Goal: Task Accomplishment & Management: Use online tool/utility

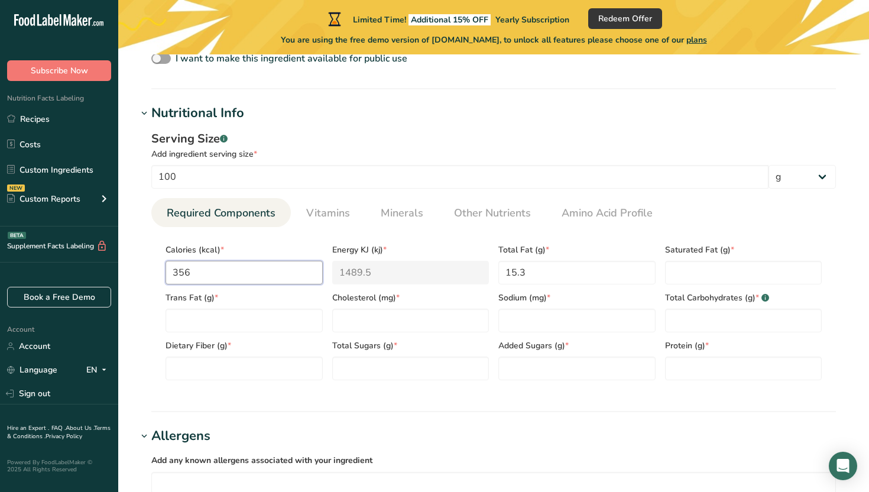
click at [249, 267] on input "356" at bounding box center [243, 273] width 157 height 24
type input "35"
type KJ "146.4"
type input "3"
type KJ "12.6"
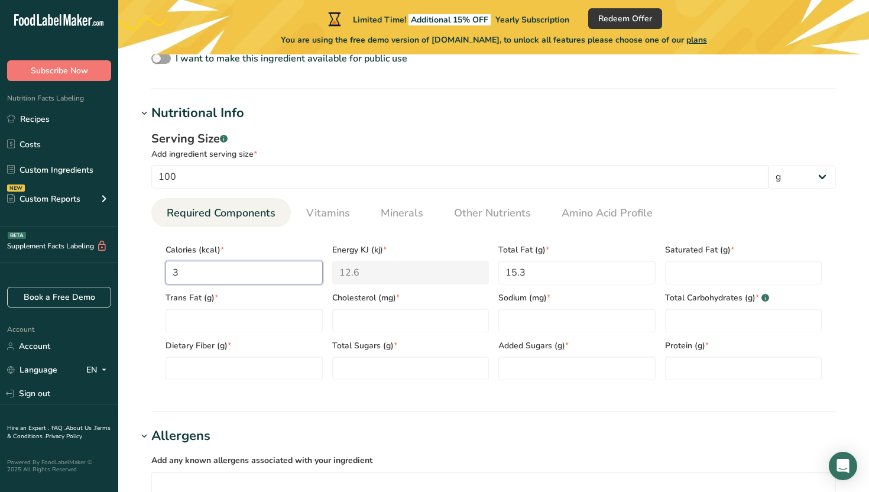
type input "0"
type KJ "0"
click at [516, 277] on Fat "15.3" at bounding box center [576, 273] width 157 height 24
drag, startPoint x: 537, startPoint y: 275, endPoint x: 489, endPoint y: 272, distance: 47.4
click at [489, 272] on div "Calories (kcal) * Energy KJ (kj) * 0 Total Fat (g) * 15.3 Saturated Fat (g) * T…" at bounding box center [493, 308] width 665 height 144
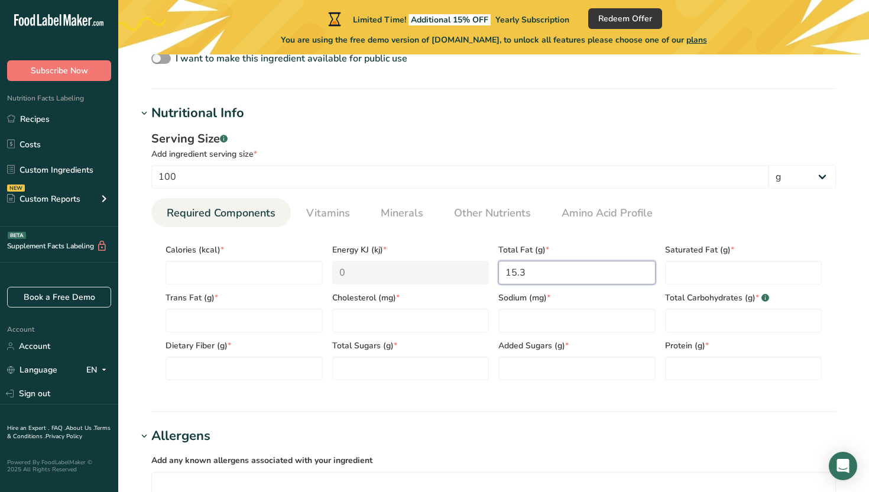
type Fat "0"
click at [275, 274] on input "number" at bounding box center [243, 273] width 157 height 24
paste input "356"
type input "356"
type KJ "1489.5"
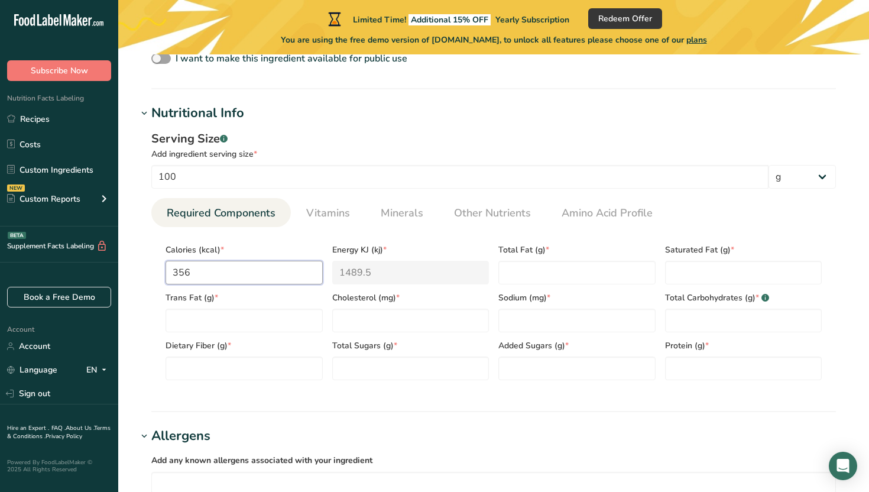
type input "356"
click at [521, 280] on Fat "number" at bounding box center [576, 273] width 157 height 24
paste Fat "15.3"
type Fat "15.3"
click at [276, 322] on Fat "number" at bounding box center [243, 320] width 157 height 24
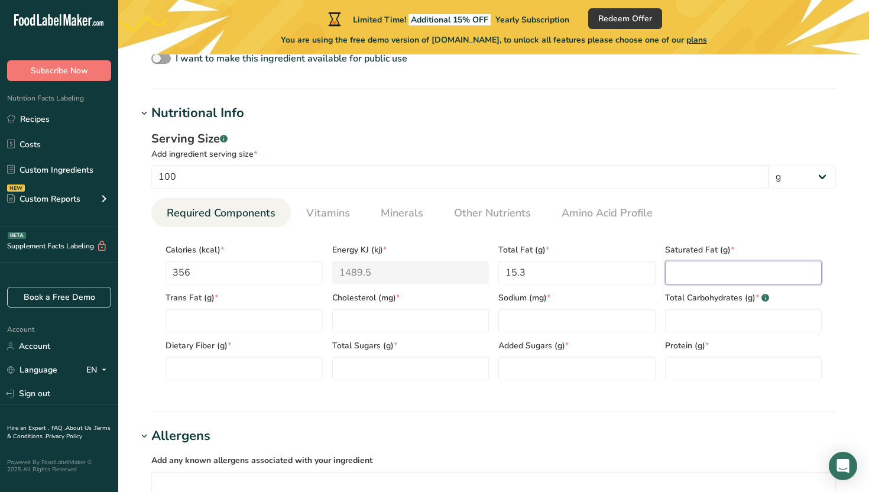
click at [696, 267] on Fat "number" at bounding box center [743, 273] width 157 height 24
type Fat "0.2"
click at [290, 321] on Fat "number" at bounding box center [243, 320] width 157 height 24
type Fat "0"
click at [388, 312] on input "number" at bounding box center [410, 320] width 157 height 24
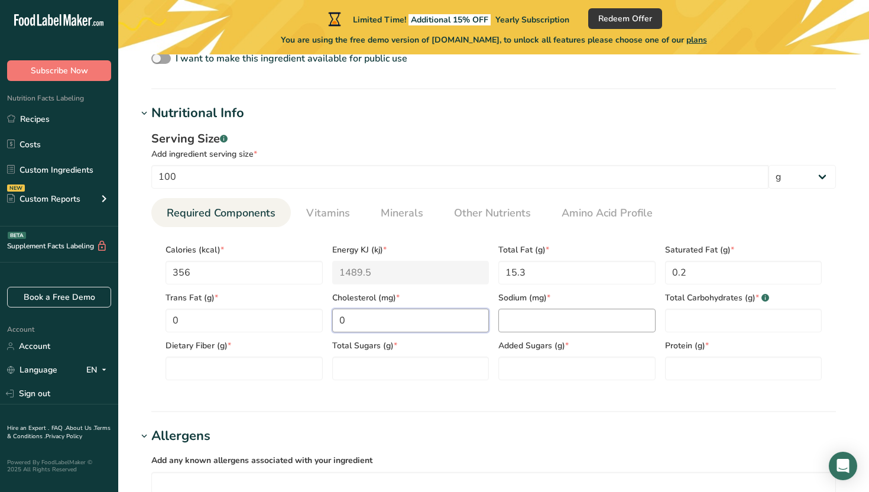
type input "0"
click at [554, 318] on input "number" at bounding box center [576, 320] width 157 height 24
type input "2.5"
click at [749, 317] on Carbohydrates "number" at bounding box center [743, 320] width 157 height 24
paste Carbohydrates "62.6"
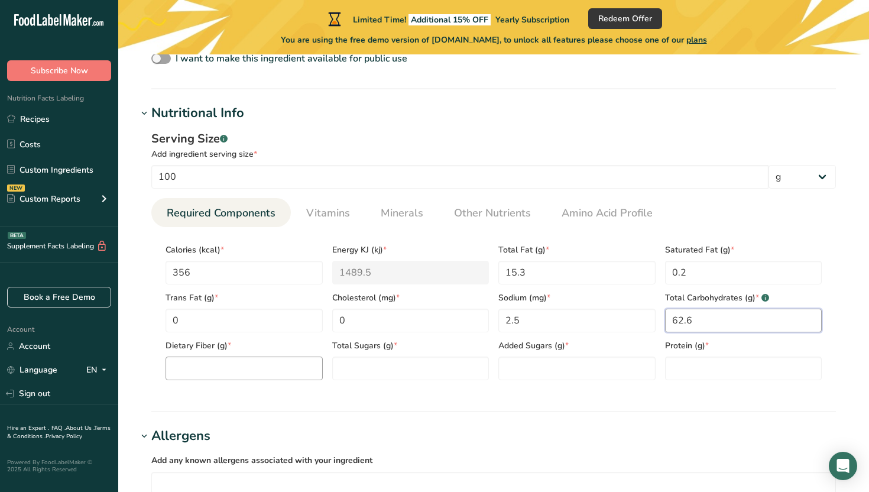
type Carbohydrates "62.6"
click at [243, 362] on Fiber "number" at bounding box center [243, 368] width 157 height 24
type Fiber "49.4"
click at [378, 371] on Sugars "number" at bounding box center [410, 368] width 157 height 24
type Sugars "13.2"
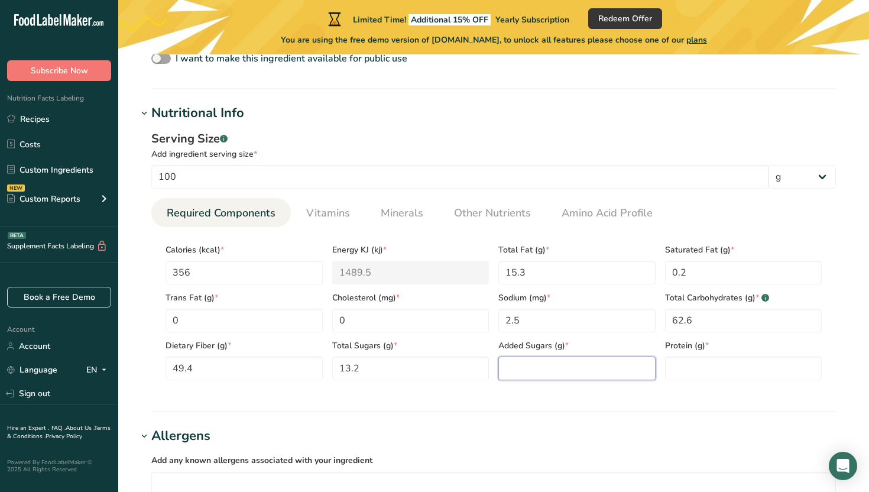
click at [589, 367] on Sugars "number" at bounding box center [576, 368] width 157 height 24
type Sugars "0"
click at [690, 368] on input "number" at bounding box center [743, 368] width 157 height 24
type input "16.7"
click at [663, 395] on div "Serving Size .a-a{fill:#347362;}.b-a{fill:#fff;} Add ingredient serving size * …" at bounding box center [493, 260] width 713 height 274
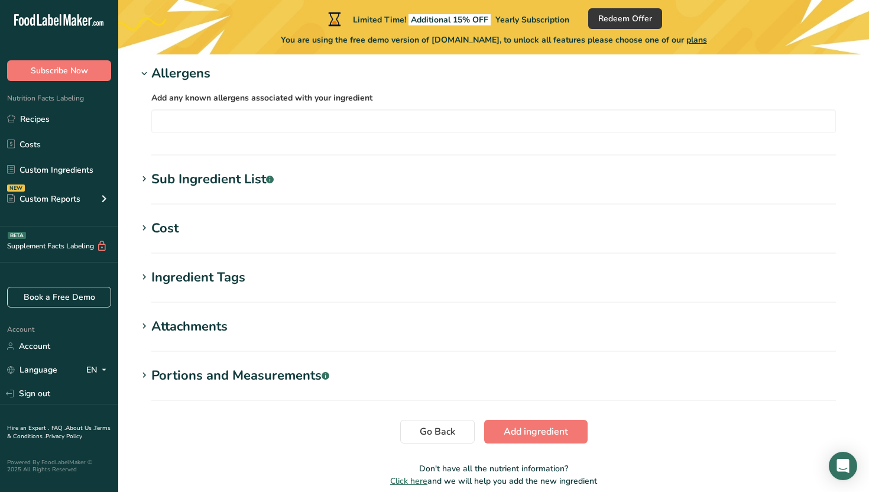
scroll to position [833, 0]
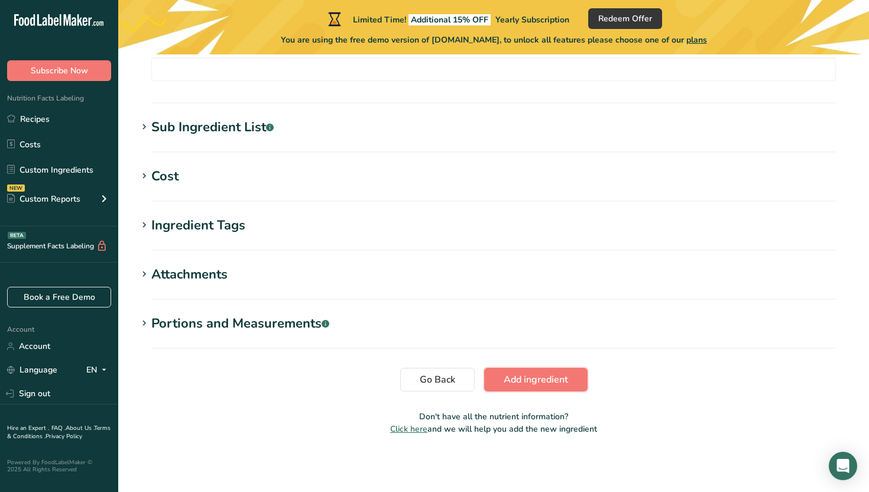
drag, startPoint x: 542, startPoint y: 375, endPoint x: 544, endPoint y: 256, distance: 118.2
click at [557, 378] on span "Add ingredient" at bounding box center [535, 379] width 64 height 14
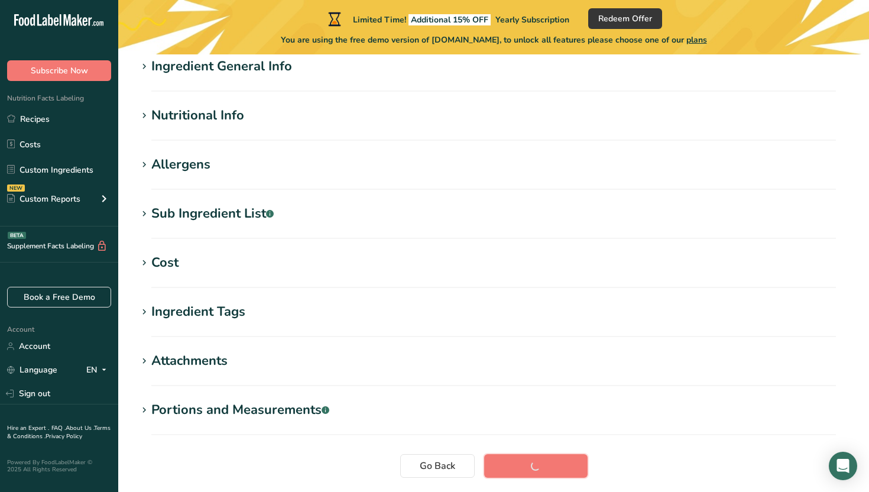
scroll to position [0, 0]
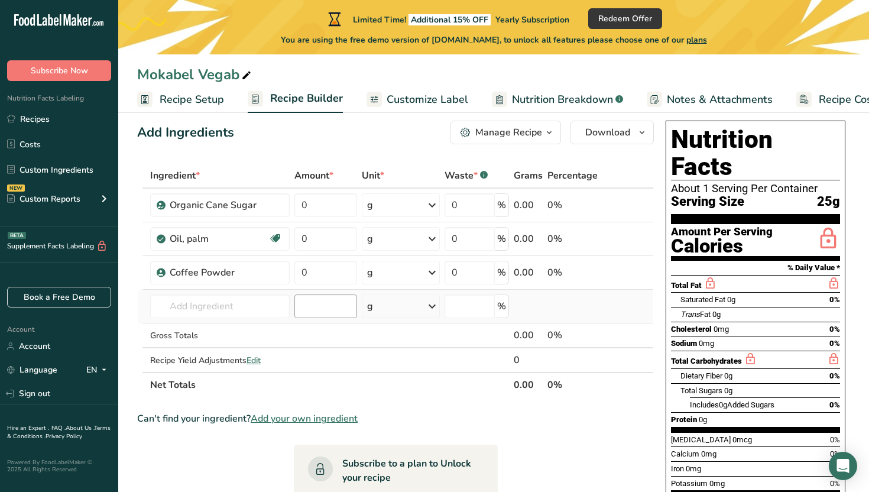
scroll to position [26, 0]
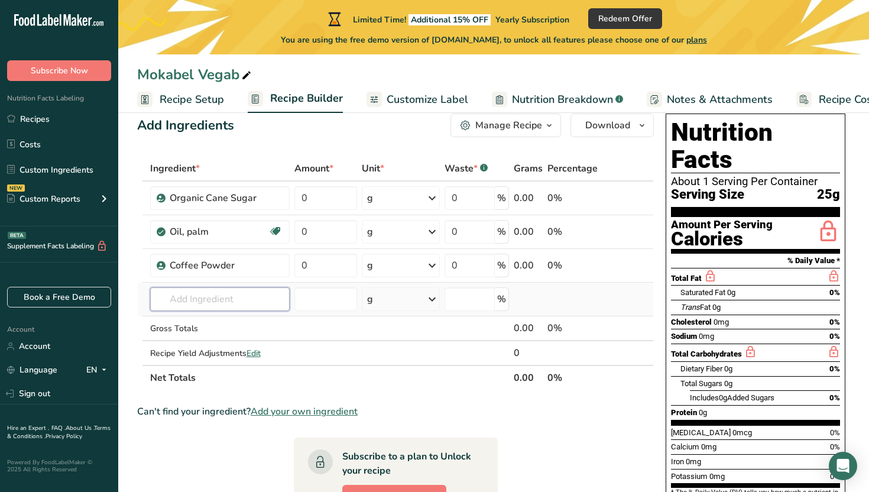
click at [213, 299] on input "text" at bounding box center [219, 299] width 139 height 24
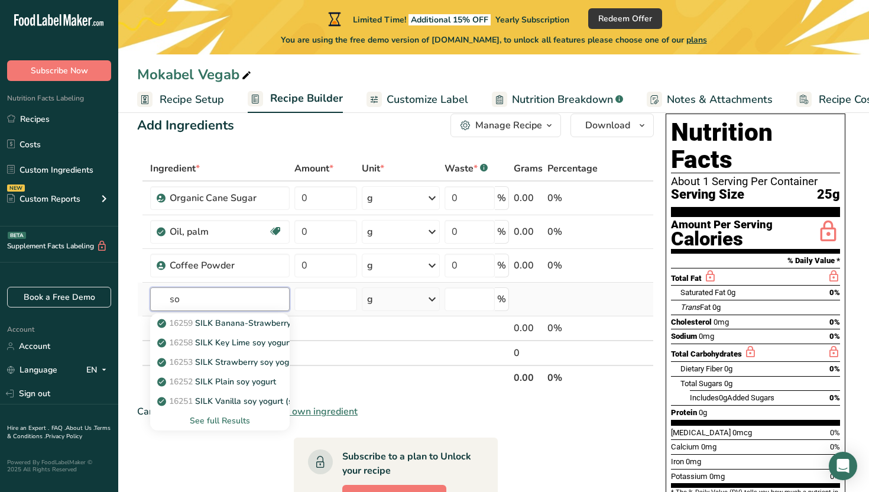
type input "s"
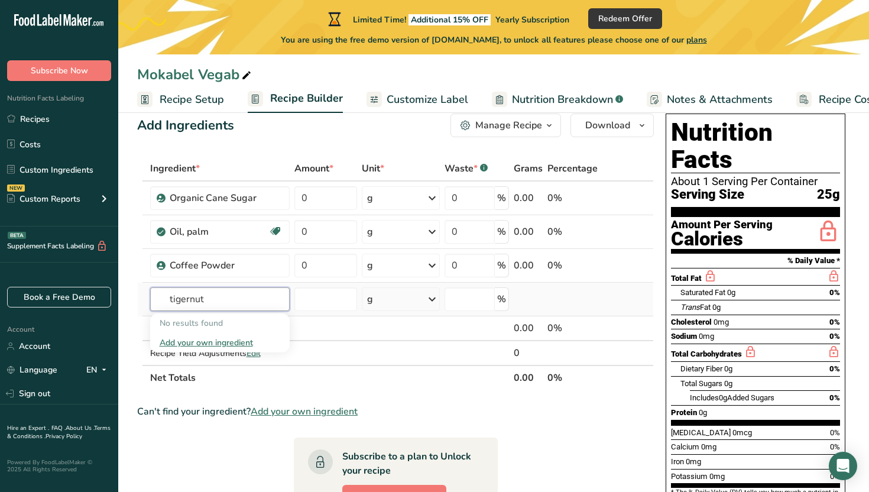
type input "tigernut"
click at [230, 336] on div "Add your own ingredient" at bounding box center [220, 342] width 121 height 12
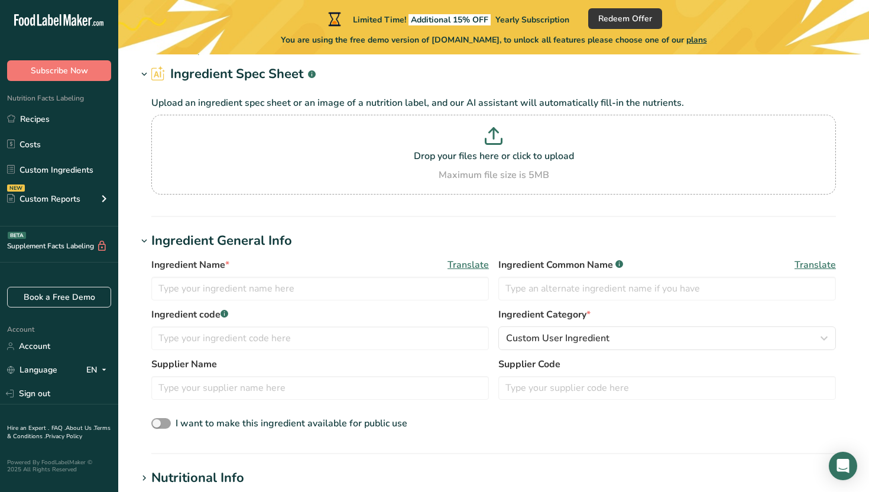
scroll to position [60, 0]
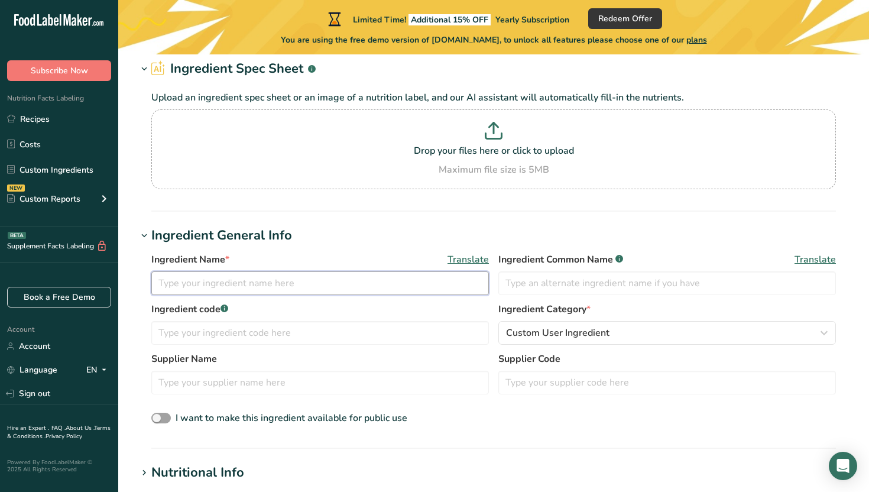
click at [254, 294] on input "text" at bounding box center [319, 283] width 337 height 24
type input "Tigernut Flour"
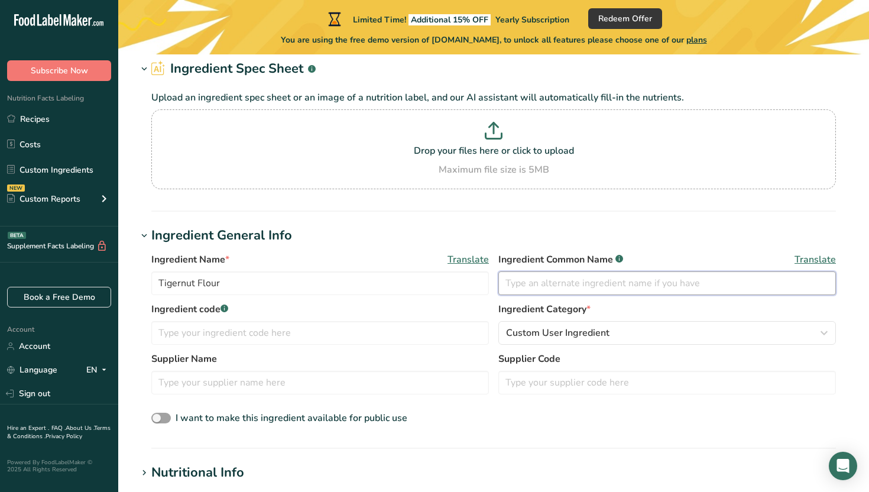
click at [536, 287] on input "text" at bounding box center [666, 283] width 337 height 24
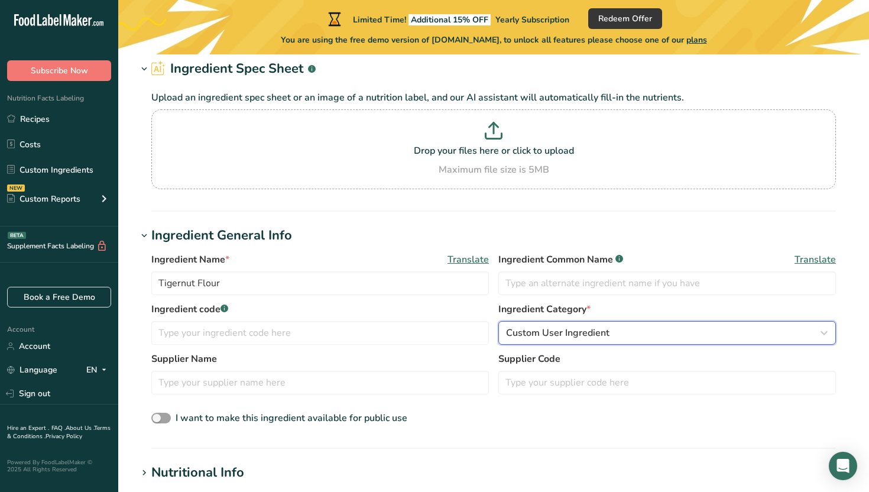
click at [534, 330] on span "Custom User Ingredient" at bounding box center [557, 333] width 103 height 14
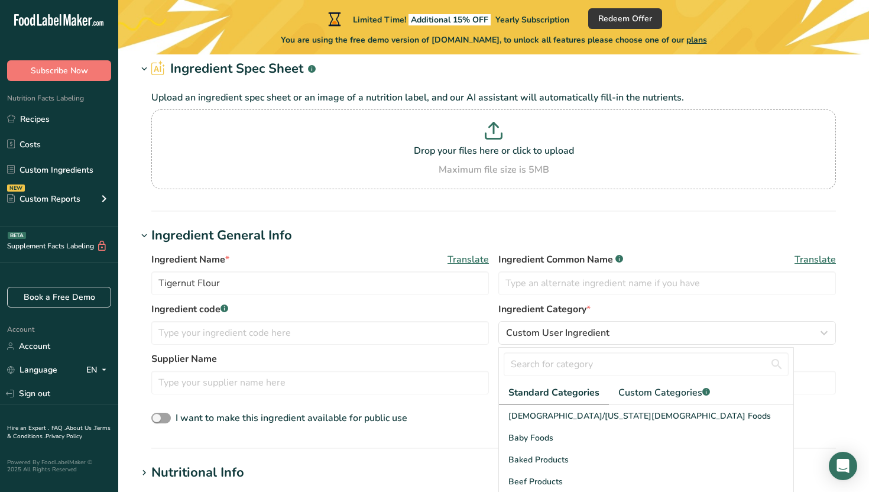
click at [446, 358] on label "Supplier Name" at bounding box center [319, 359] width 337 height 14
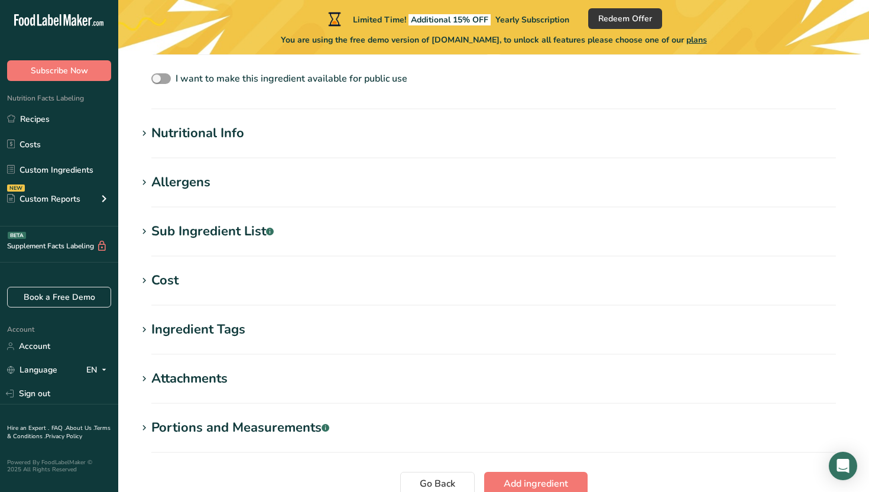
scroll to position [416, 0]
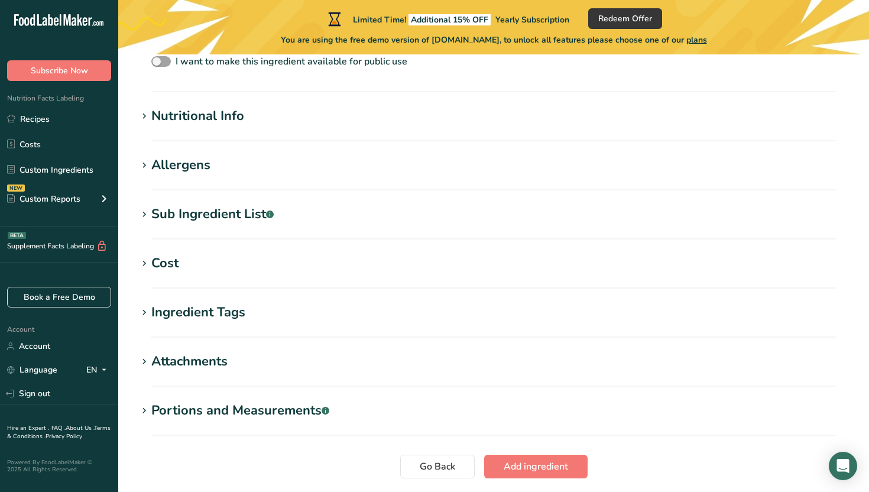
click at [342, 127] on section "Nutritional Info Serving Size .a-a{fill:#347362;}.b-a{fill:#fff;} Add ingredien…" at bounding box center [493, 123] width 713 height 35
click at [290, 121] on h1 "Nutritional Info" at bounding box center [493, 116] width 713 height 20
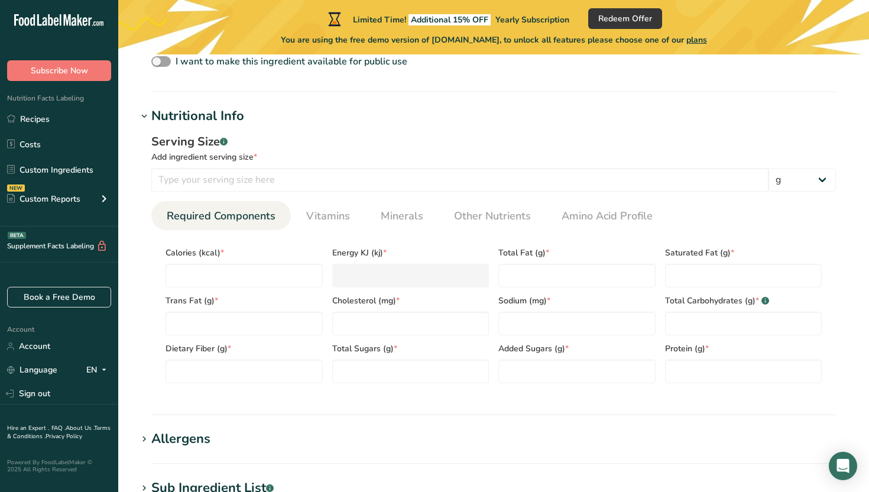
click at [238, 300] on span "Trans Fat (g) *" at bounding box center [243, 300] width 157 height 12
click at [239, 279] on input "number" at bounding box center [243, 276] width 157 height 24
click at [265, 171] on input "number" at bounding box center [459, 180] width 617 height 24
type input "100"
click at [265, 274] on input "number" at bounding box center [243, 276] width 157 height 24
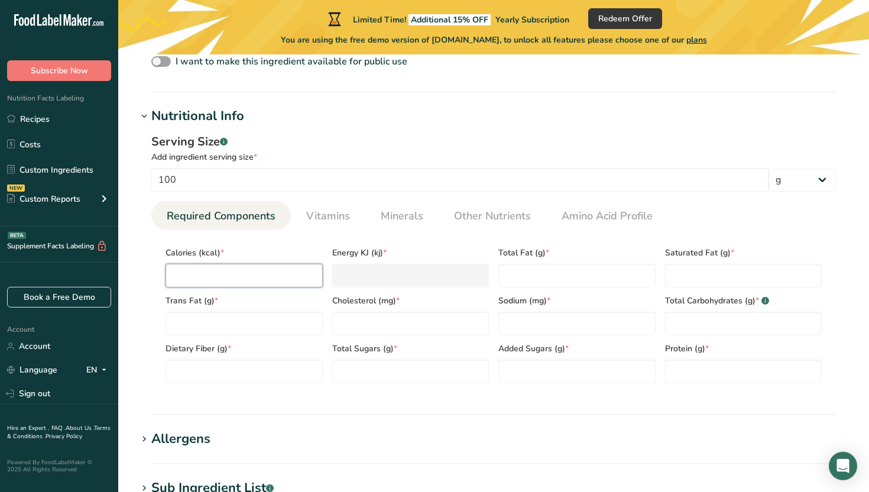
paste input "439.8"
type input "439.8"
type KJ "1840.1"
type input "439.8"
click at [544, 285] on Fat "number" at bounding box center [576, 276] width 157 height 24
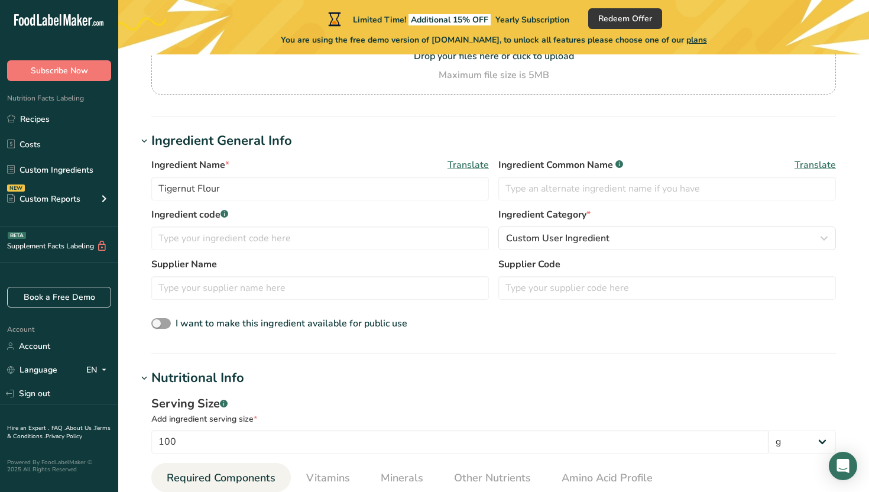
scroll to position [19, 0]
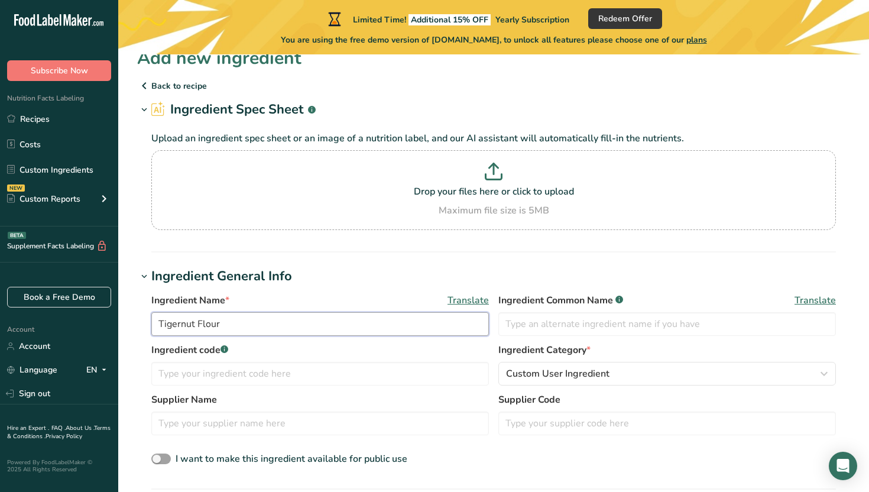
click at [183, 319] on input "Tigernut Flour" at bounding box center [319, 324] width 337 height 24
click at [188, 330] on input "Tiger nut Flour" at bounding box center [319, 324] width 337 height 24
click at [188, 321] on input "Tiger nut Flou" at bounding box center [319, 324] width 337 height 24
click at [226, 327] on input "Tiger Nut Flou" at bounding box center [319, 324] width 337 height 24
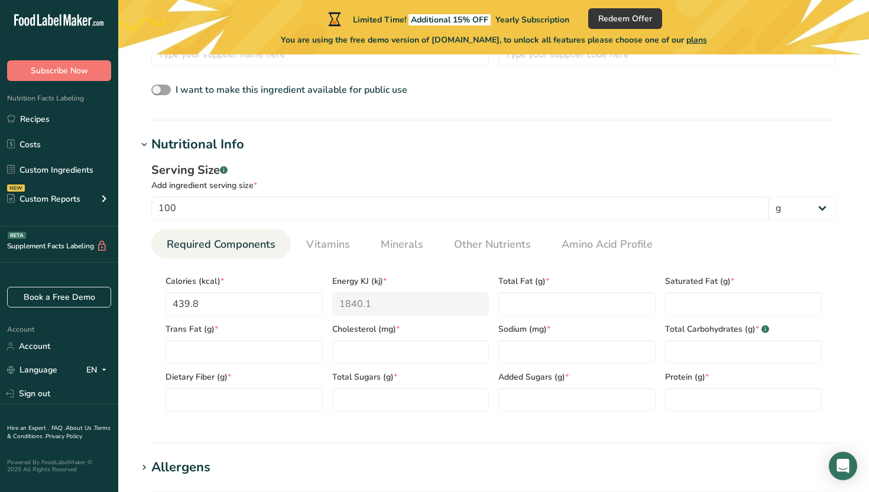
scroll to position [401, 0]
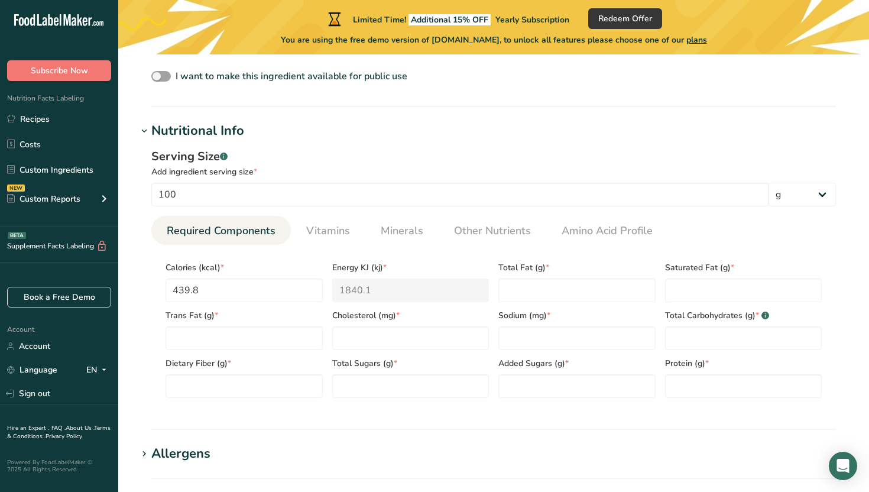
type input "Tiger Nut Flour"
click at [556, 294] on Fat "number" at bounding box center [576, 290] width 157 height 24
paste Fat "28.2"
type Fat "28.2"
click at [695, 294] on Fat "number" at bounding box center [743, 290] width 157 height 24
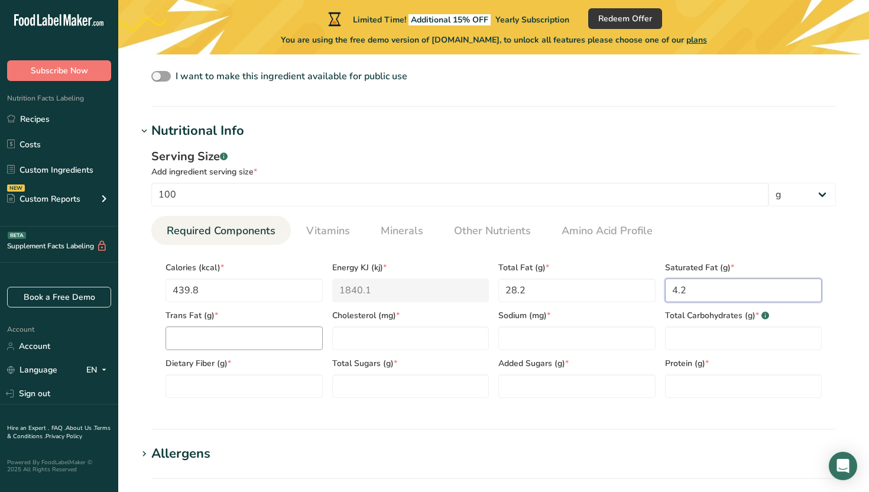
type Fat "4.2"
click at [181, 345] on Fat "number" at bounding box center [243, 338] width 157 height 24
type Fat "0"
click at [372, 329] on input "number" at bounding box center [410, 338] width 157 height 24
type input "0"
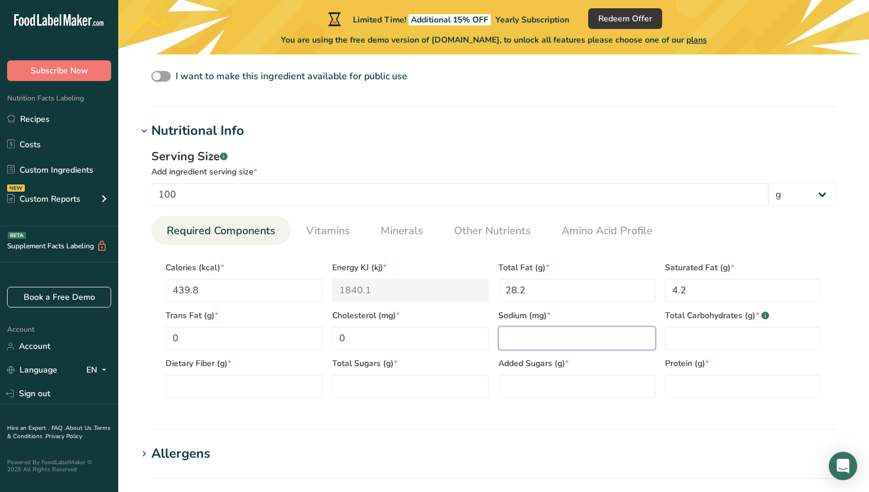
click at [526, 337] on input "number" at bounding box center [576, 338] width 157 height 24
type input "60"
click at [748, 331] on Carbohydrates "number" at bounding box center [743, 338] width 157 height 24
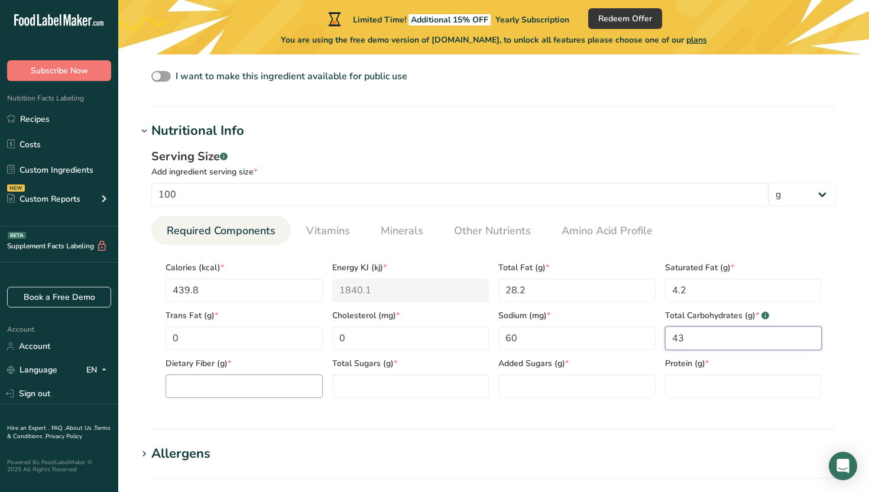
type Carbohydrates "43"
click at [234, 381] on Fiber "number" at bounding box center [243, 386] width 157 height 24
type Fiber "11.7"
click at [360, 391] on Sugars "number" at bounding box center [410, 386] width 157 height 24
paste Sugars "13.3"
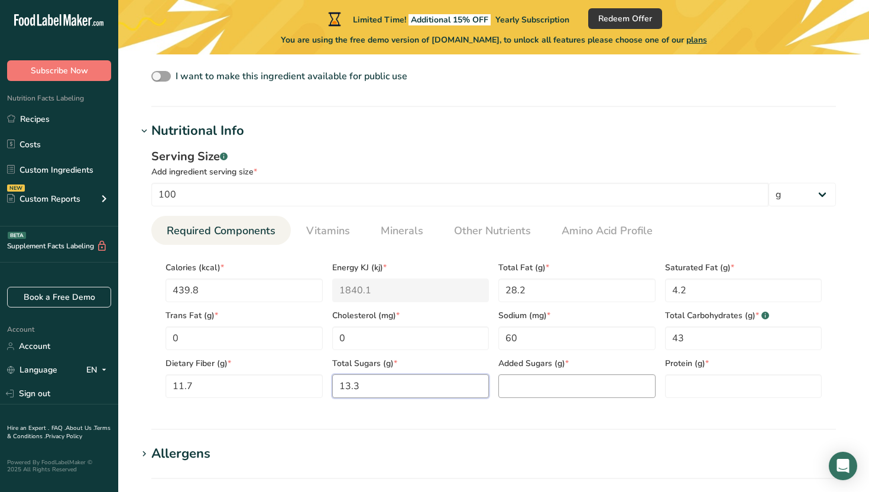
type Sugars "13.3"
click at [553, 386] on Sugars "number" at bounding box center [576, 386] width 157 height 24
type Sugars "0"
click at [712, 388] on input "number" at bounding box center [743, 386] width 157 height 24
type input "7"
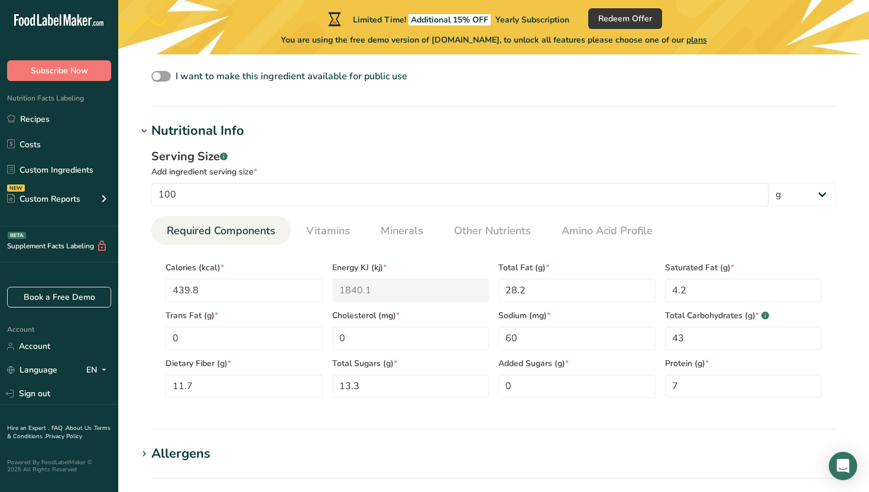
click at [673, 446] on h1 "Allergens" at bounding box center [493, 454] width 713 height 20
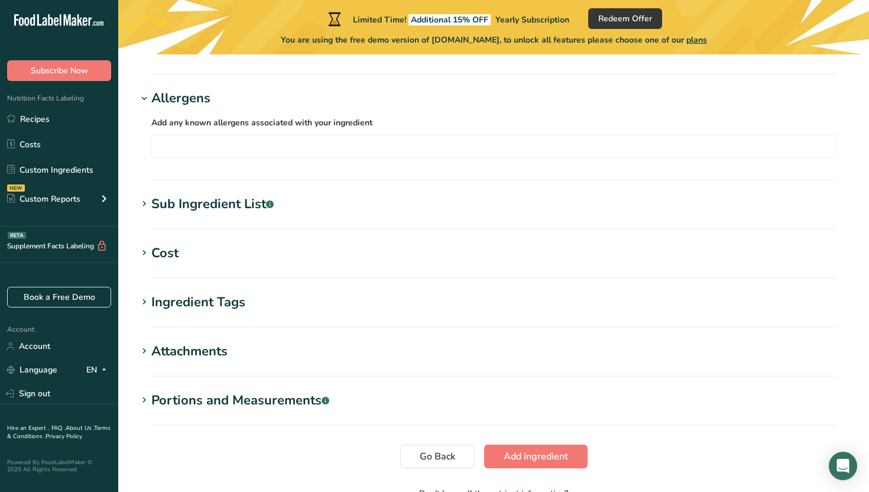
scroll to position [833, 0]
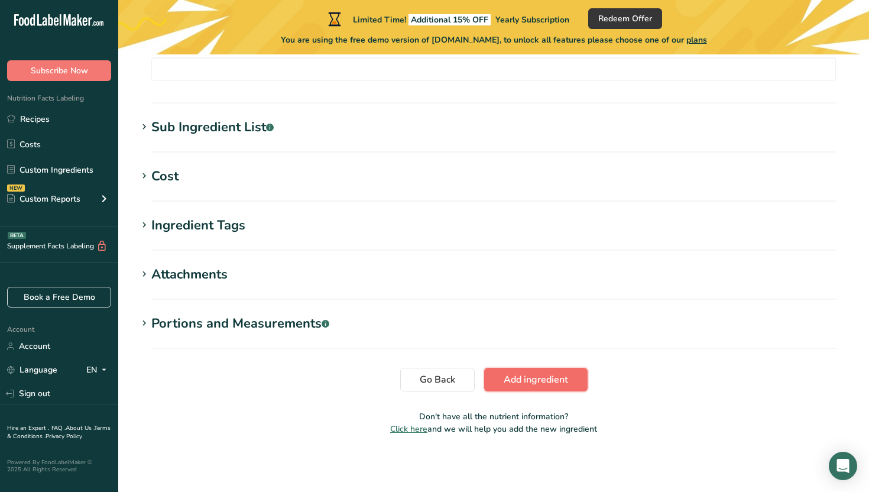
click at [537, 373] on span "Add ingredient" at bounding box center [535, 379] width 64 height 14
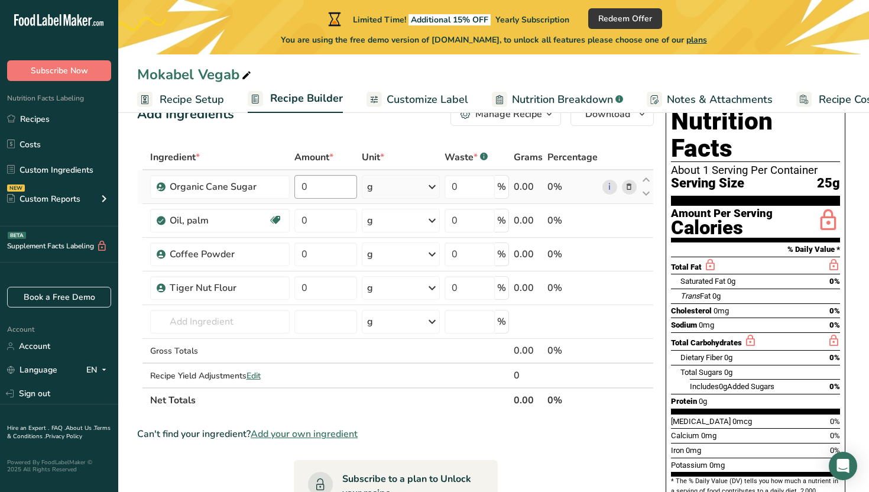
scroll to position [41, 0]
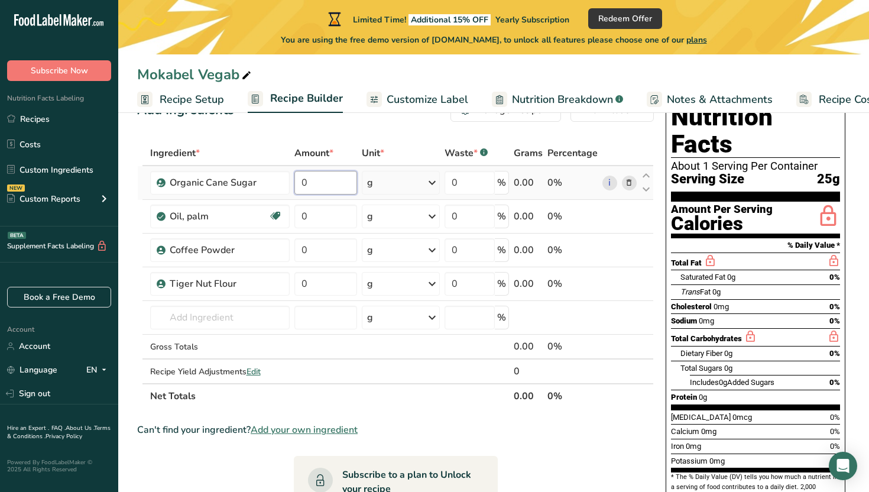
click at [339, 187] on input "0" at bounding box center [325, 183] width 63 height 24
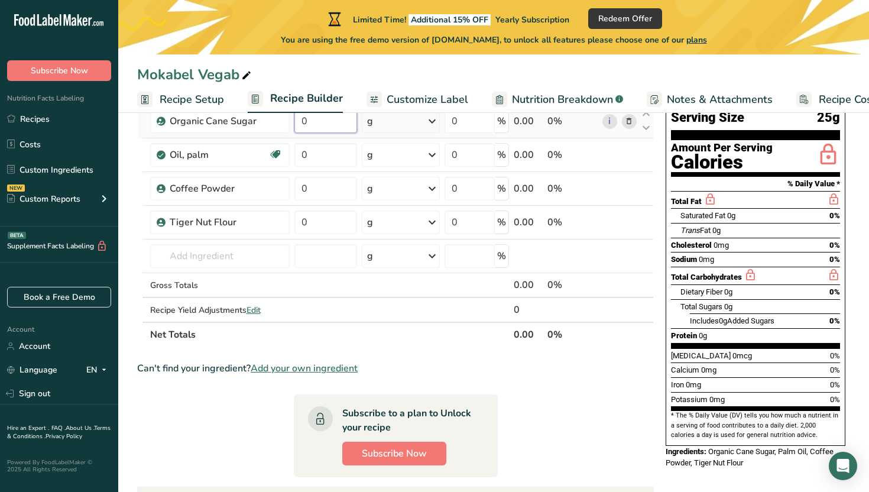
scroll to position [0, 0]
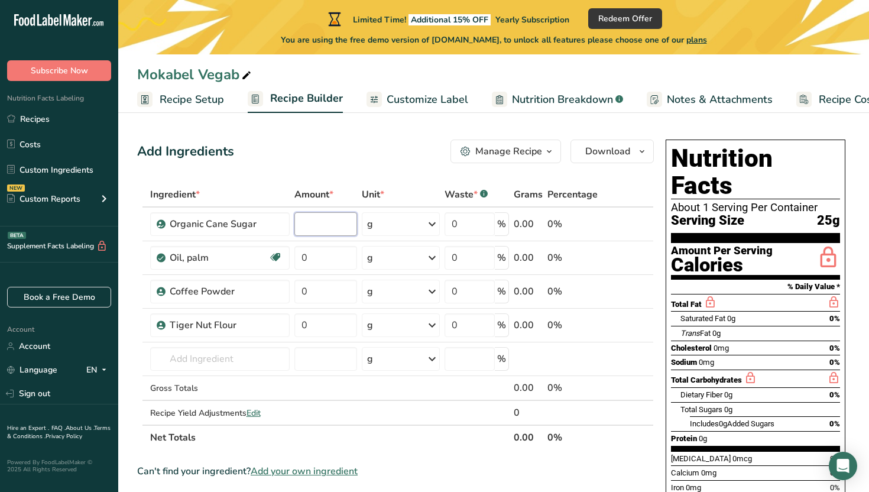
paste input "9.18"
type input "9.18"
click at [337, 259] on div "Ingredient * Amount * Unit * Waste * .a-a{fill:#347362;}.b-a{fill:#fff;} Grams …" at bounding box center [395, 316] width 516 height 268
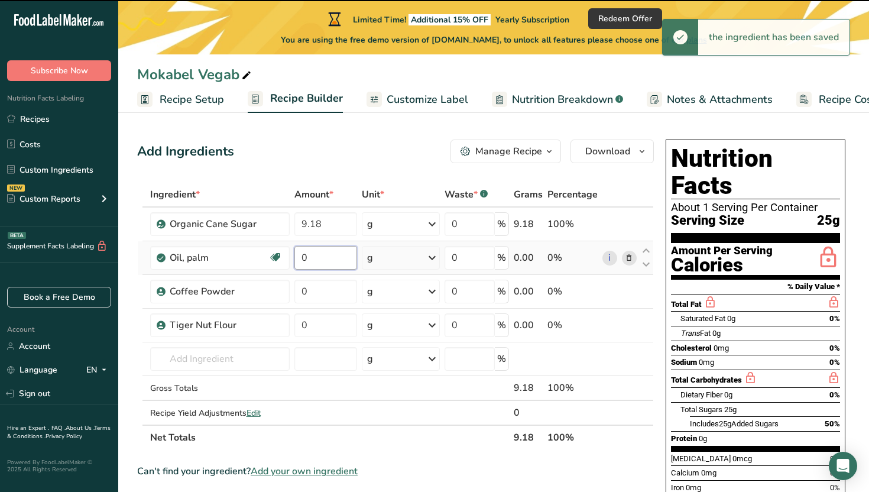
click at [337, 259] on input "0" at bounding box center [325, 258] width 63 height 24
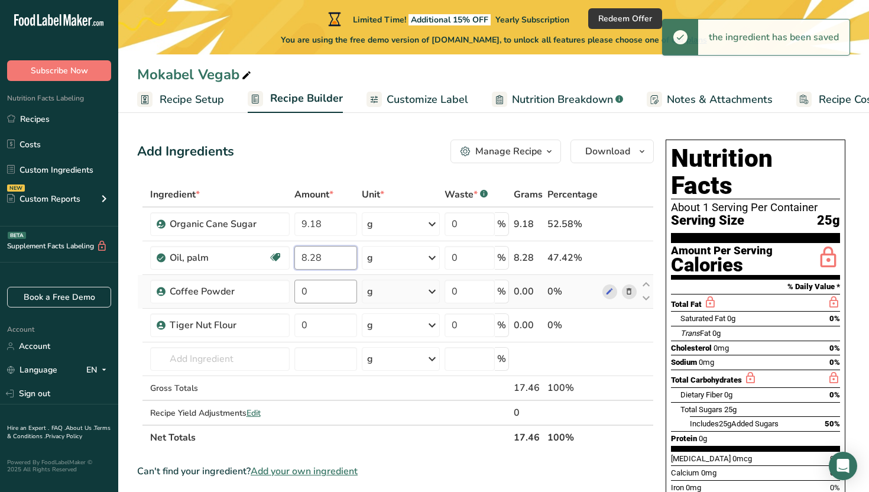
type input "8.28"
click at [318, 301] on div "Ingredient * Amount * Unit * Waste * .a-a{fill:#347362;}.b-a{fill:#fff;} Grams …" at bounding box center [395, 316] width 516 height 268
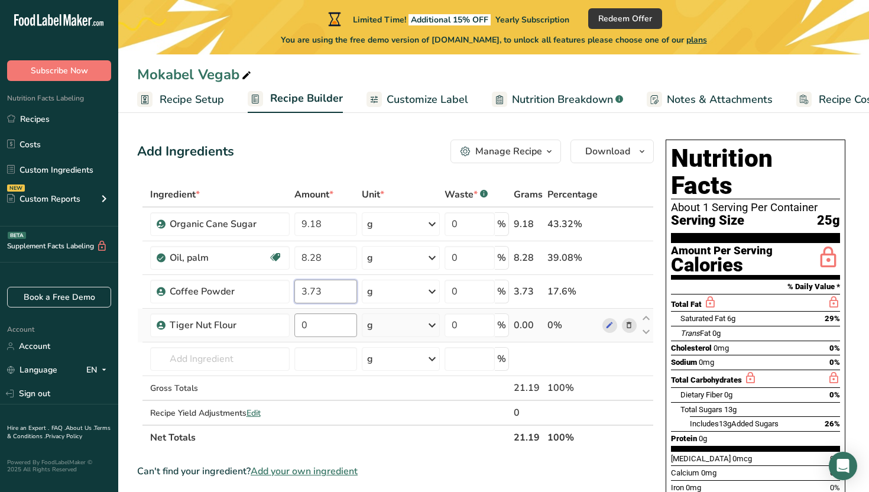
type input "3.73"
click at [345, 325] on div "Ingredient * Amount * Unit * Waste * .a-a{fill:#347362;}.b-a{fill:#fff;} Grams …" at bounding box center [395, 316] width 516 height 268
type input "3.68"
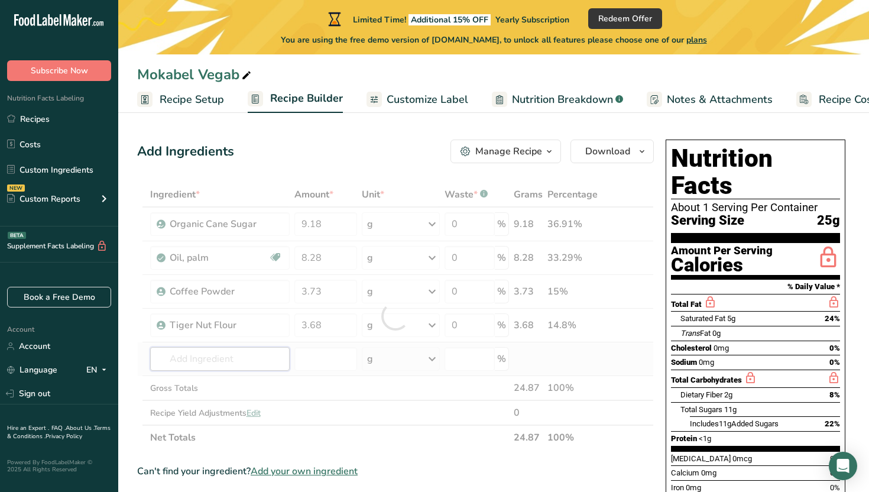
click at [243, 366] on div "Ingredient * Amount * Unit * Waste * .a-a{fill:#347362;}.b-a{fill:#fff;} Grams …" at bounding box center [395, 316] width 516 height 268
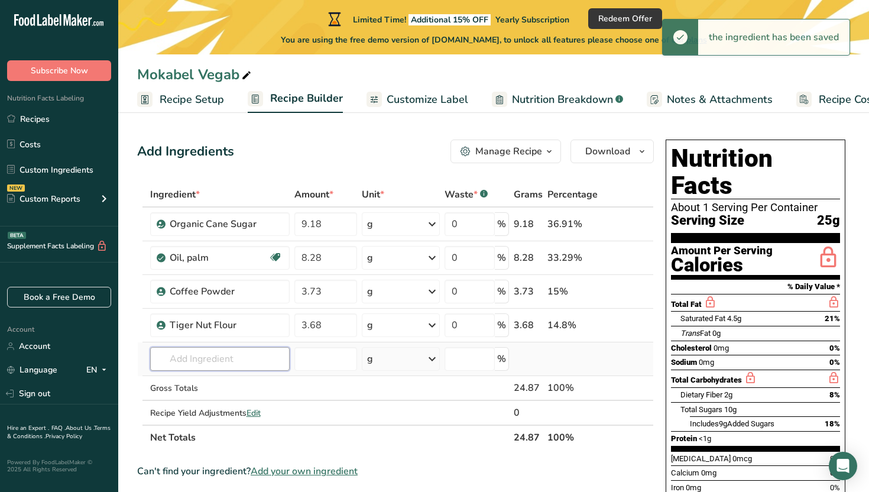
click at [229, 361] on input "text" at bounding box center [219, 359] width 139 height 24
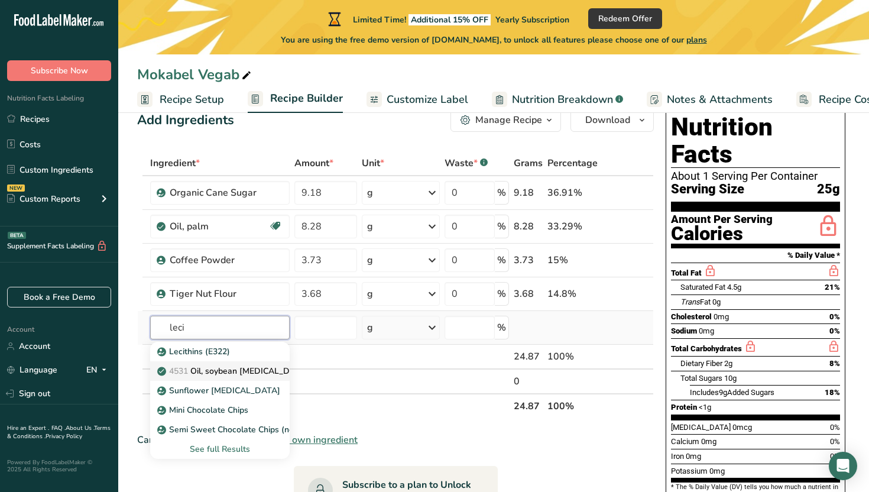
scroll to position [35, 0]
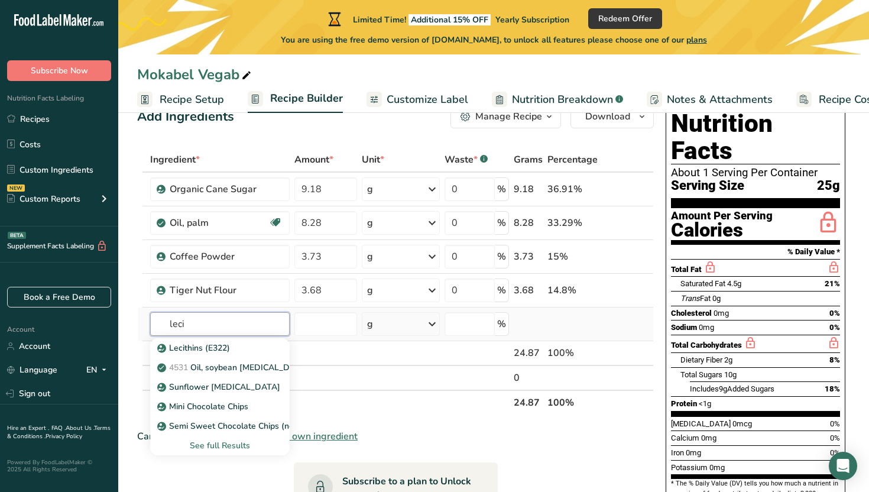
type input "leci"
click at [231, 440] on div "See full Results" at bounding box center [220, 445] width 121 height 12
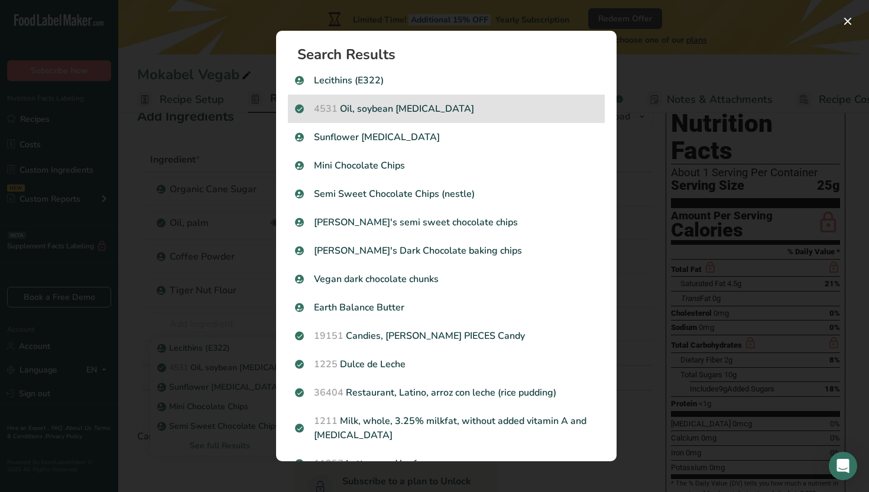
click at [410, 113] on p "4531 Oil, soybean [MEDICAL_DATA]" at bounding box center [446, 109] width 303 height 14
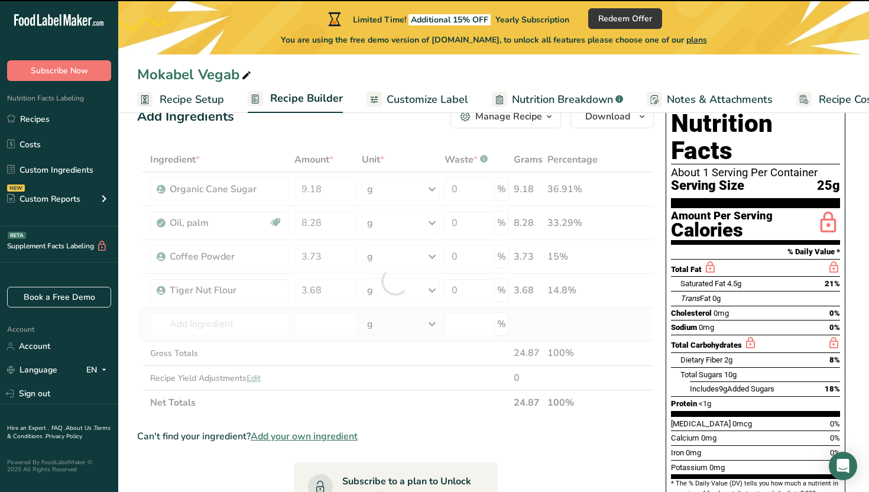
type input "0"
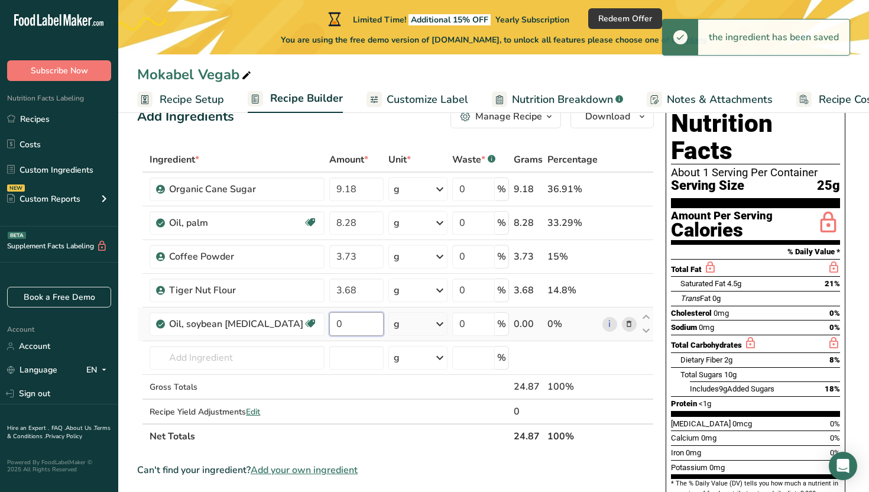
click at [329, 329] on input "0" at bounding box center [356, 324] width 54 height 24
type input "3.68"
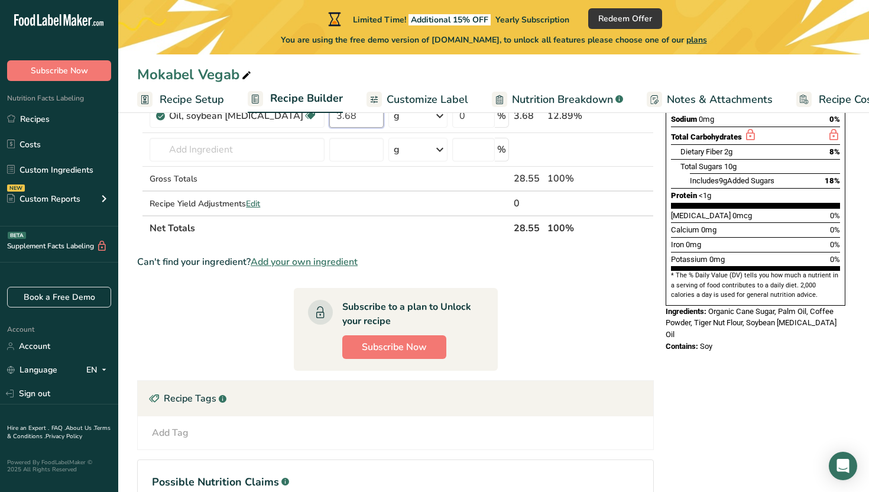
scroll to position [0, 0]
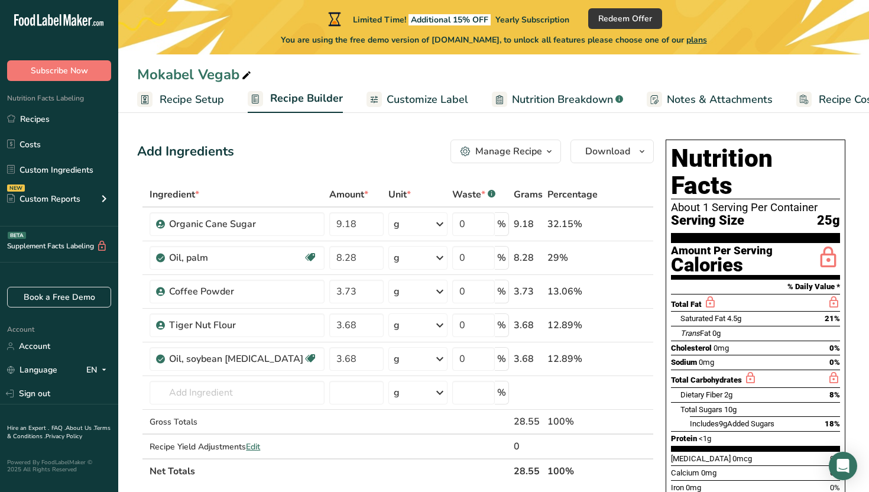
click at [533, 144] on button "Manage Recipe" at bounding box center [505, 151] width 111 height 24
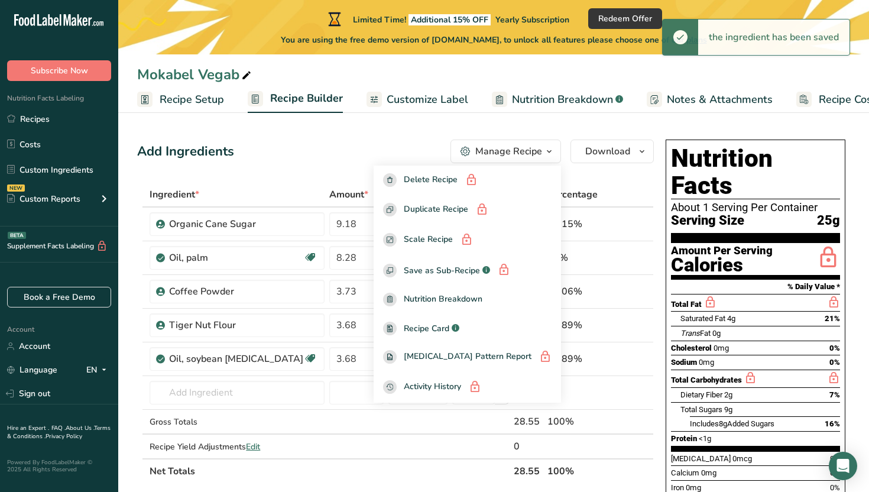
click at [546, 122] on section "Add Ingredients Manage Recipe Delete Recipe Duplicate Recipe Scale Recipe Save …" at bounding box center [493, 476] width 751 height 720
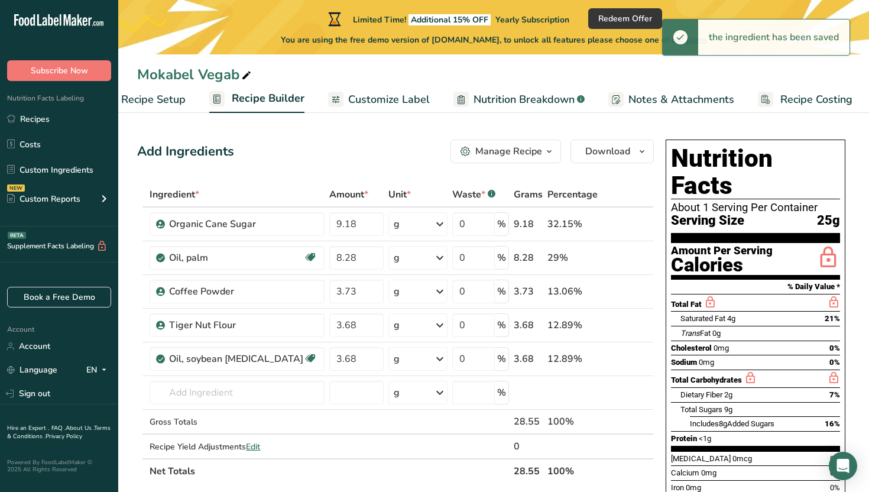
scroll to position [0, 40]
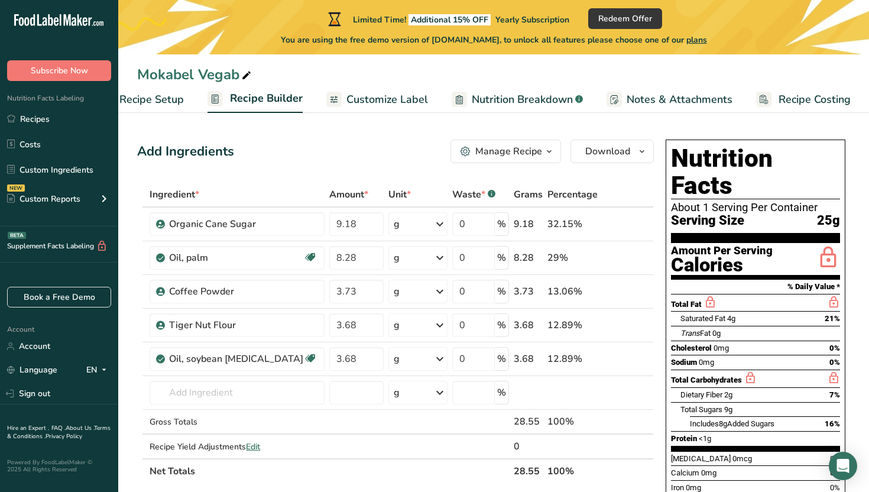
click at [411, 96] on span "Customize Label" at bounding box center [387, 100] width 82 height 16
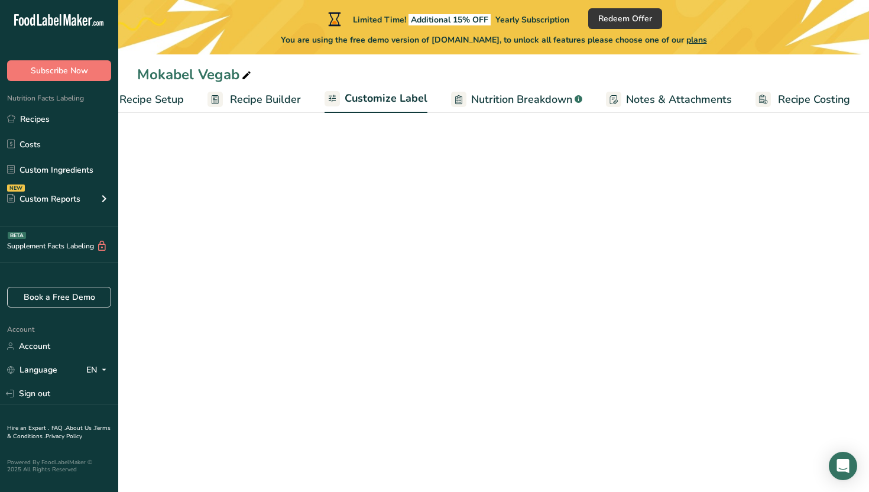
scroll to position [0, 40]
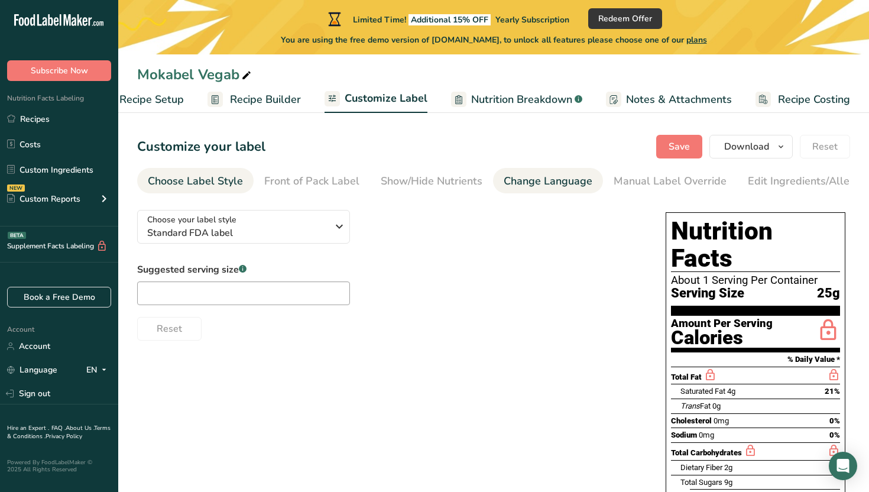
click at [509, 181] on div "Change Language" at bounding box center [547, 181] width 89 height 16
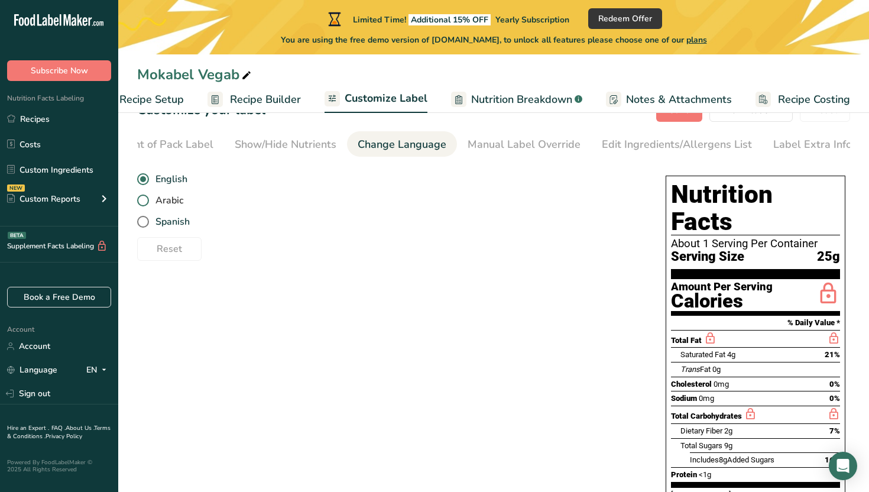
scroll to position [8, 0]
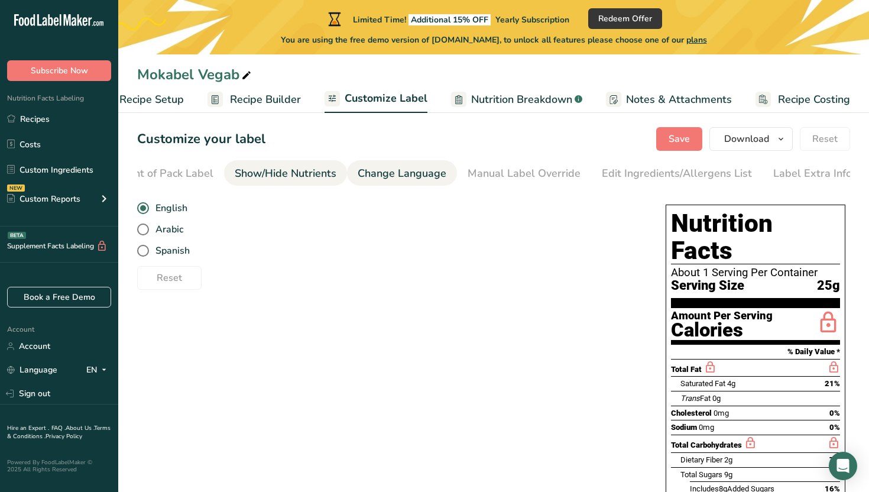
click at [295, 168] on div "Show/Hide Nutrients" at bounding box center [286, 173] width 102 height 16
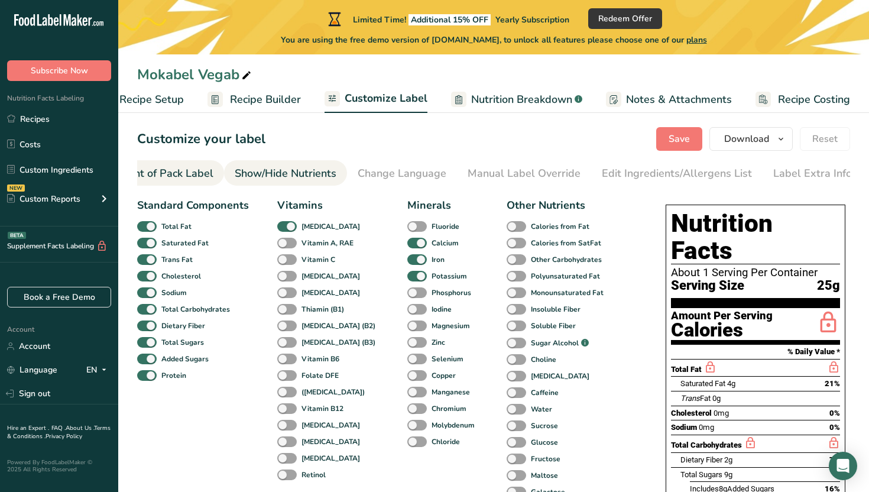
click at [189, 171] on div "Front of Pack Label" at bounding box center [165, 173] width 95 height 16
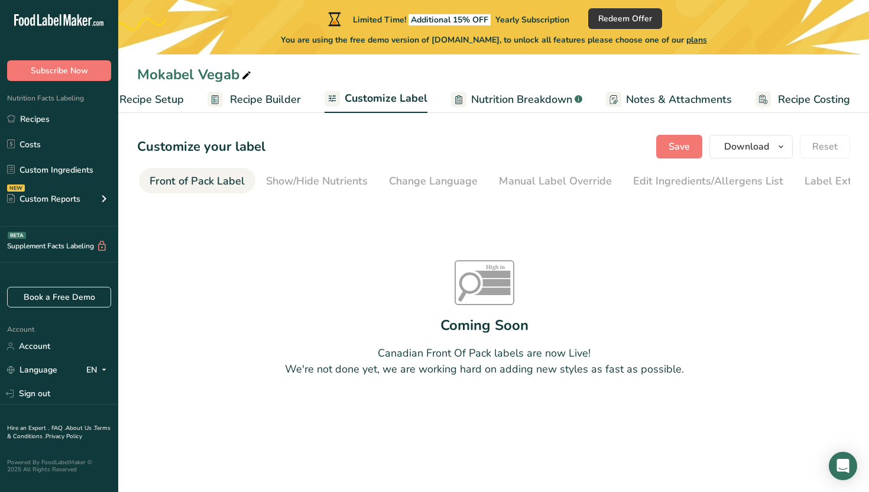
scroll to position [0, 0]
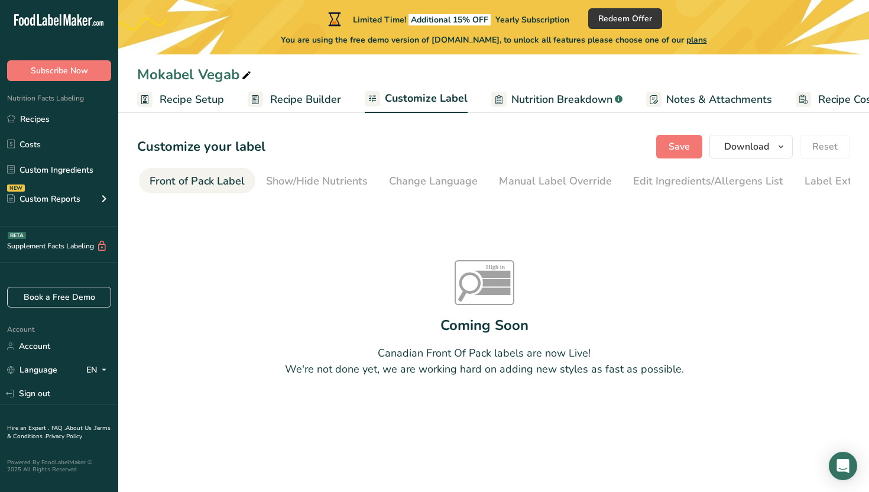
click at [298, 102] on span "Recipe Builder" at bounding box center [305, 100] width 71 height 16
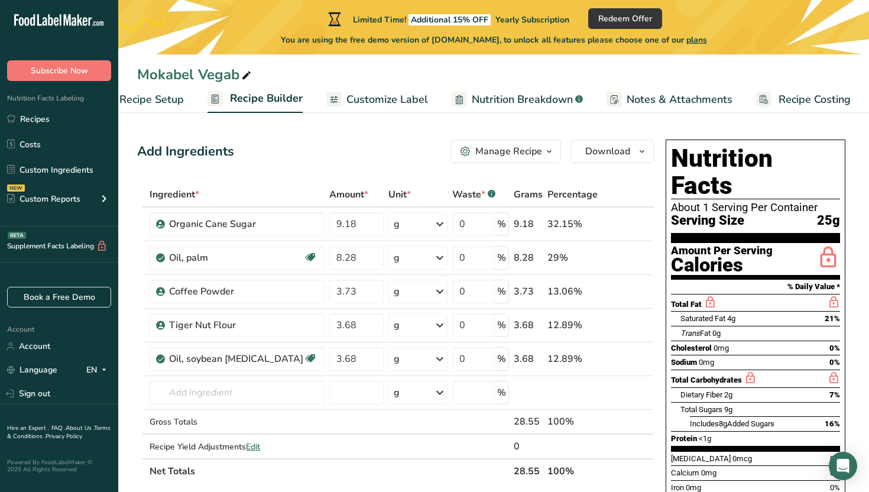
click at [404, 105] on span "Customize Label" at bounding box center [387, 100] width 82 height 16
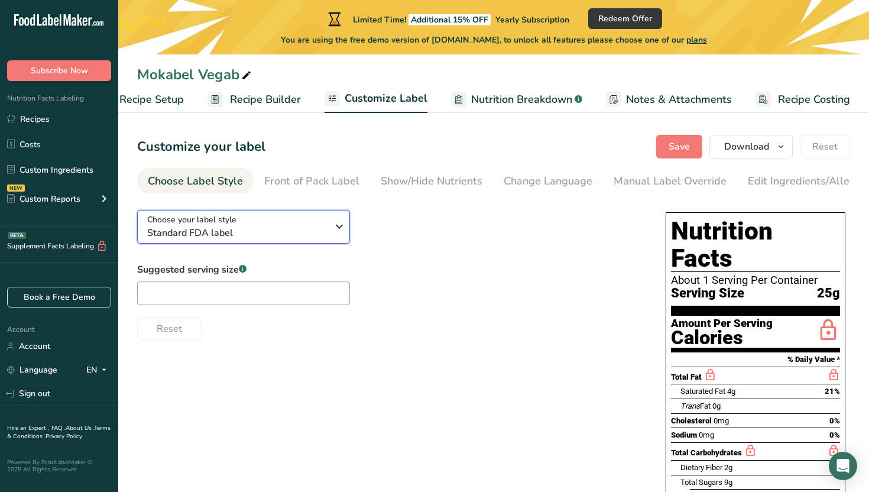
click at [308, 228] on div "Choose your label style Standard FDA label" at bounding box center [237, 226] width 180 height 27
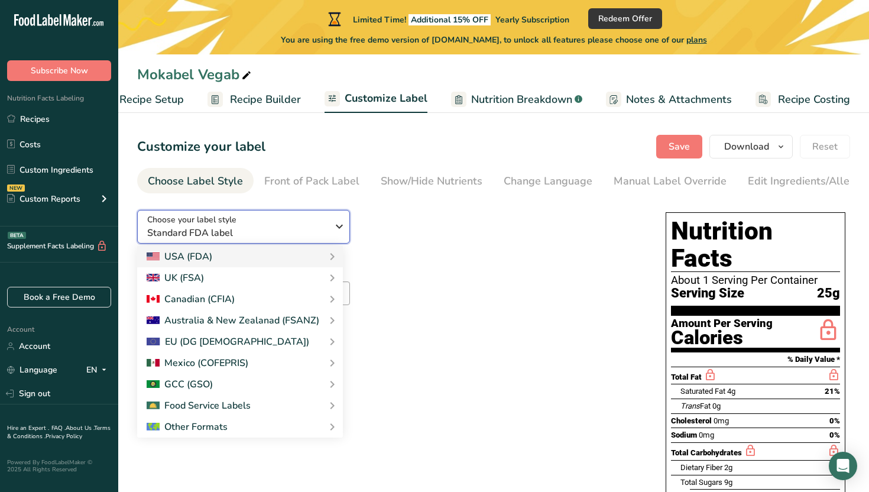
click at [327, 228] on div "Choose your label style Standard FDA label" at bounding box center [237, 226] width 180 height 27
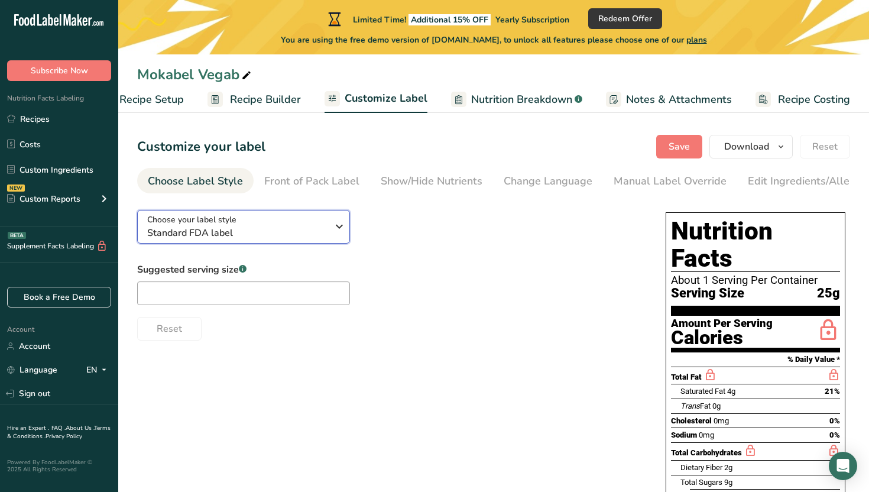
click at [327, 228] on div "Choose your label style Standard FDA label" at bounding box center [237, 226] width 180 height 27
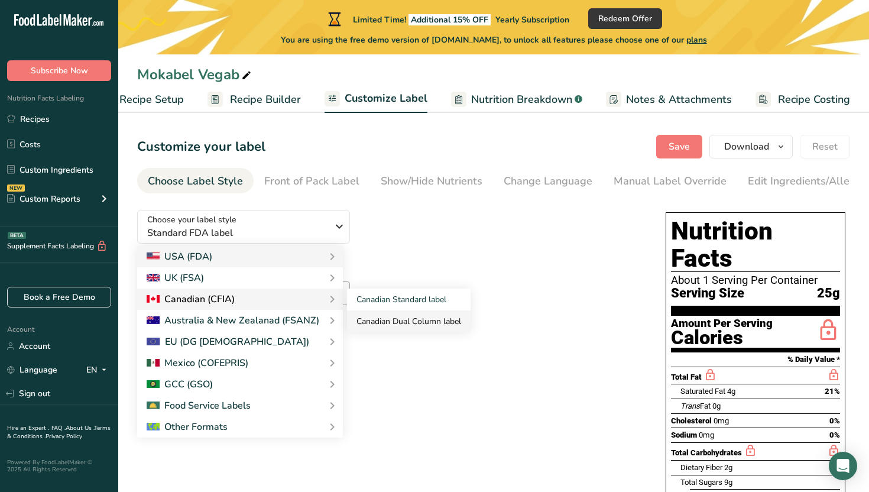
click at [372, 317] on link "Canadian Dual Column label" at bounding box center [409, 321] width 124 height 22
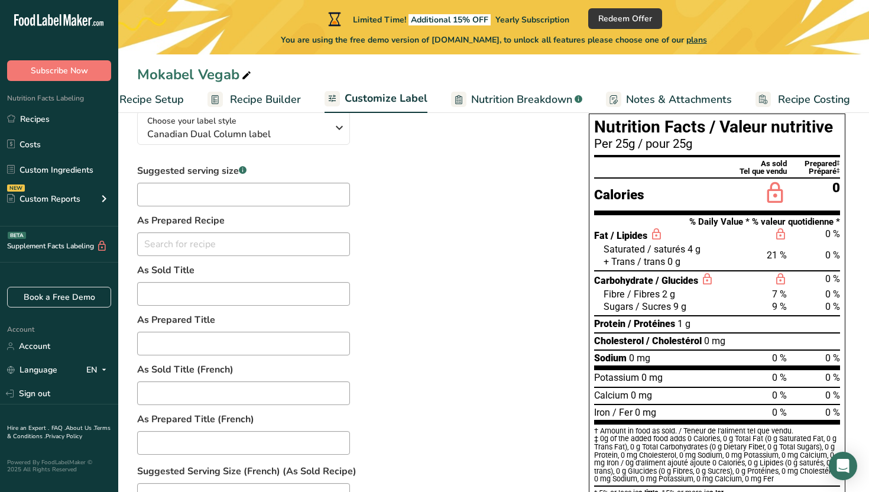
scroll to position [99, 0]
